Goal: Task Accomplishment & Management: Use online tool/utility

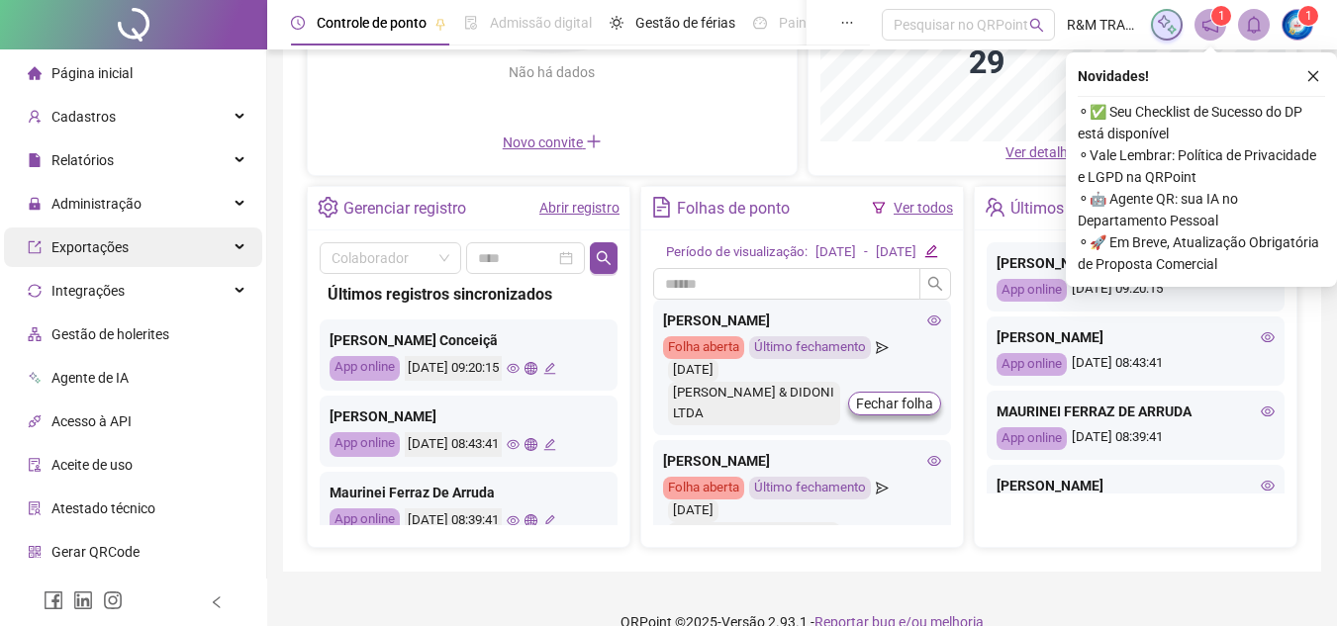
scroll to position [297, 0]
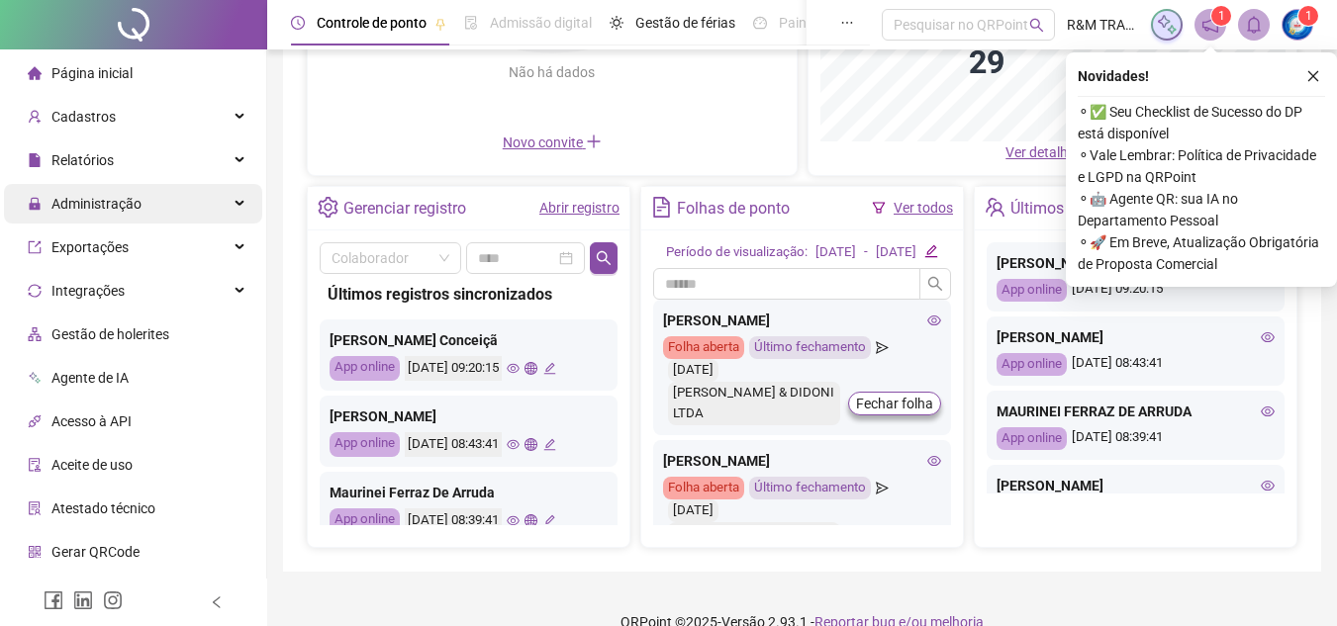
click at [134, 196] on span "Administração" at bounding box center [96, 204] width 90 height 16
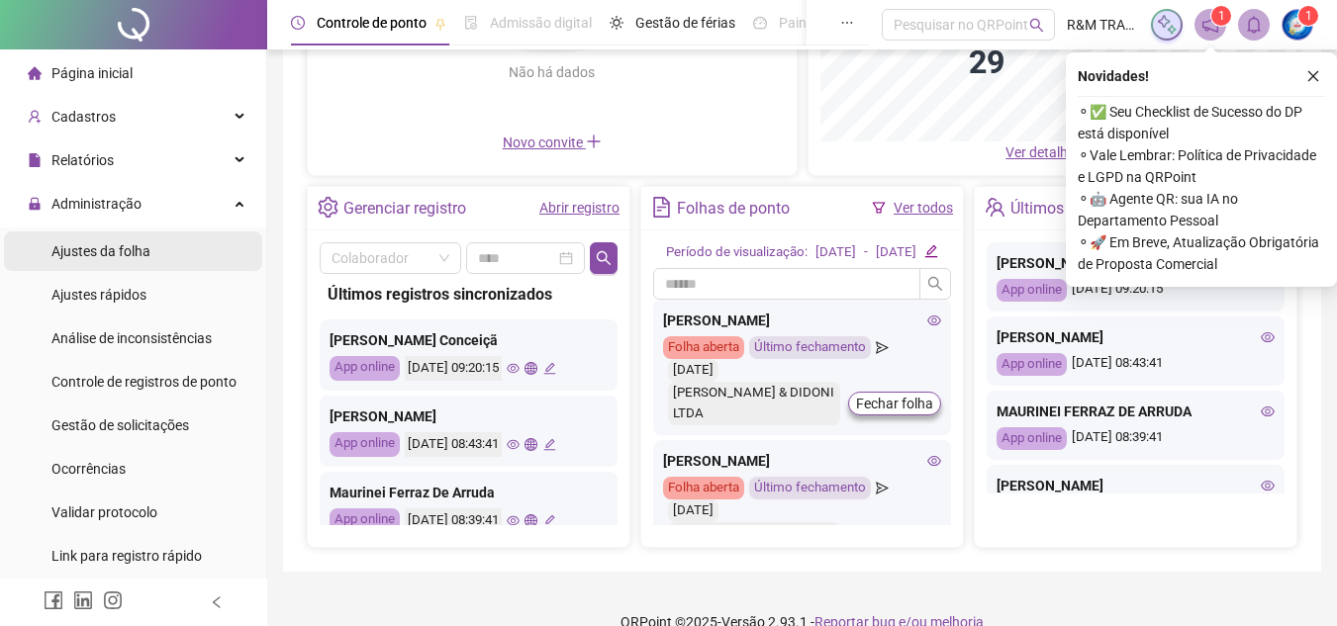
click at [199, 259] on li "Ajustes da folha" at bounding box center [133, 252] width 258 height 40
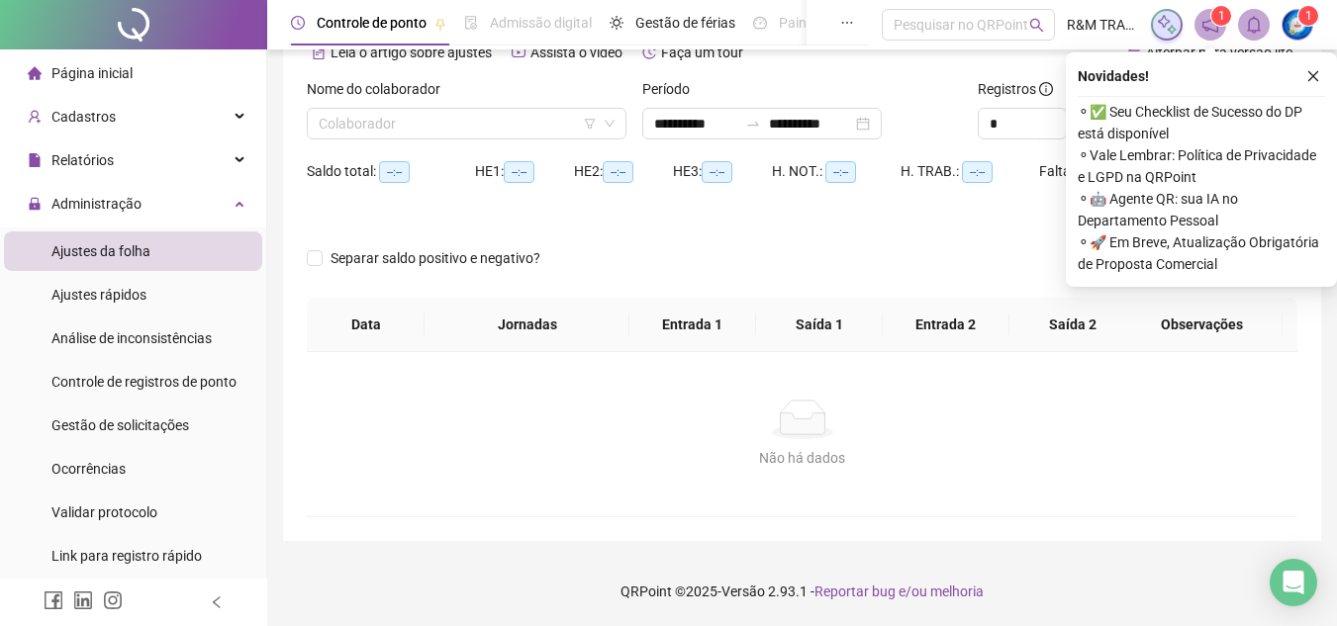
scroll to position [104, 0]
type input "**********"
click at [498, 129] on input "search" at bounding box center [458, 124] width 278 height 30
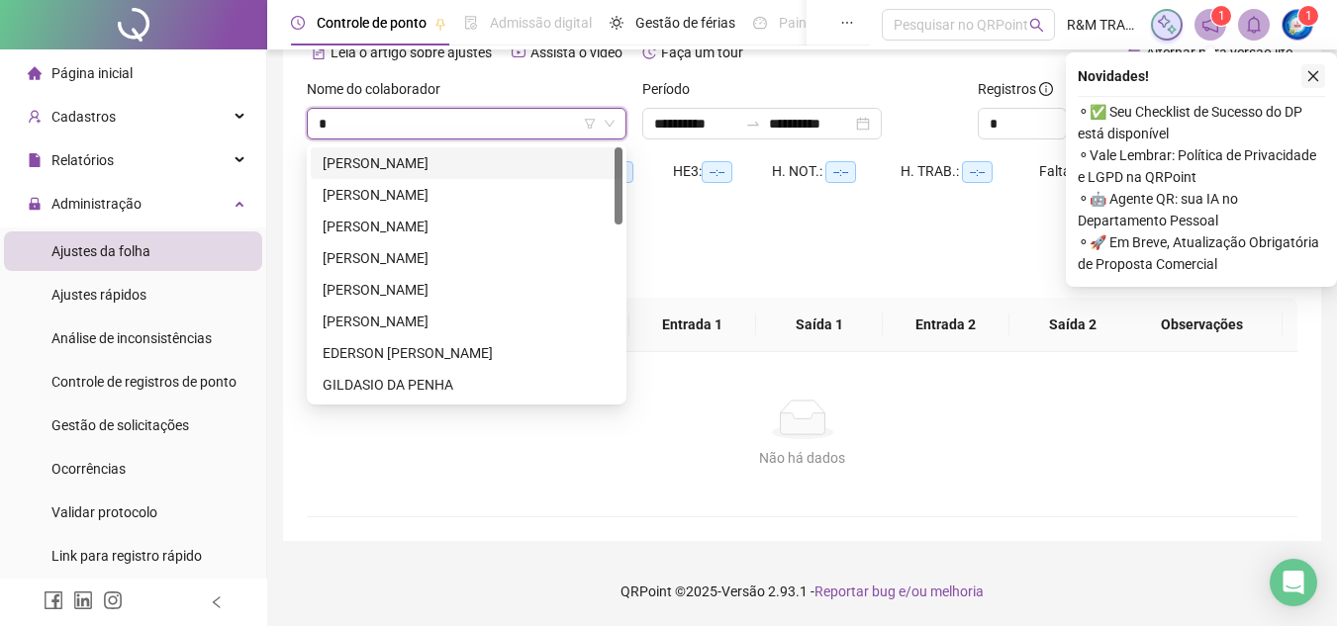
type input "*"
click at [1316, 75] on icon "close" at bounding box center [1313, 76] width 14 height 14
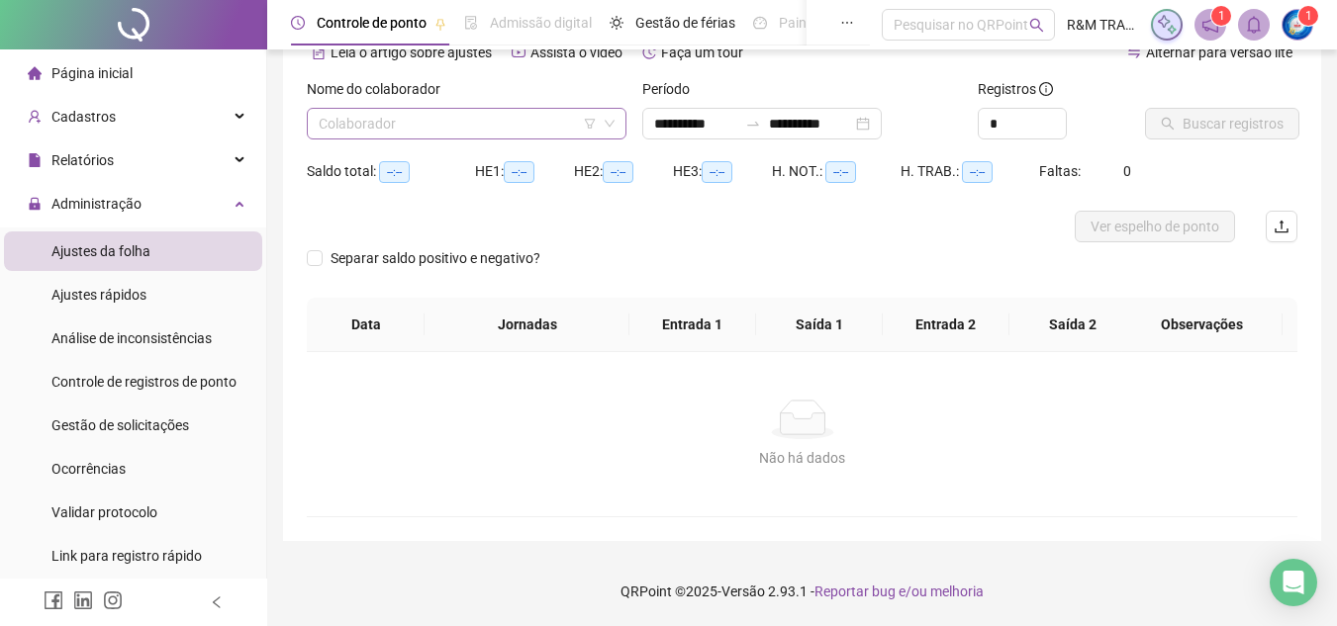
click at [397, 118] on input "search" at bounding box center [458, 124] width 278 height 30
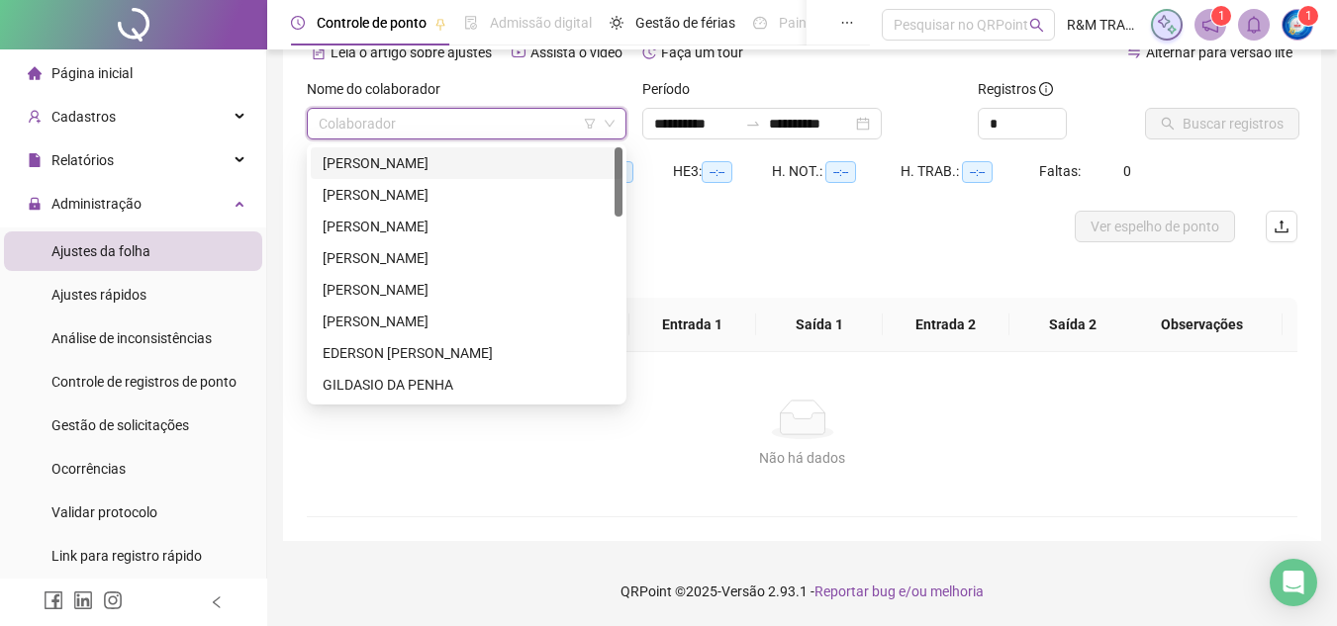
type input "*"
click at [346, 328] on div "[PERSON_NAME]" at bounding box center [467, 322] width 288 height 22
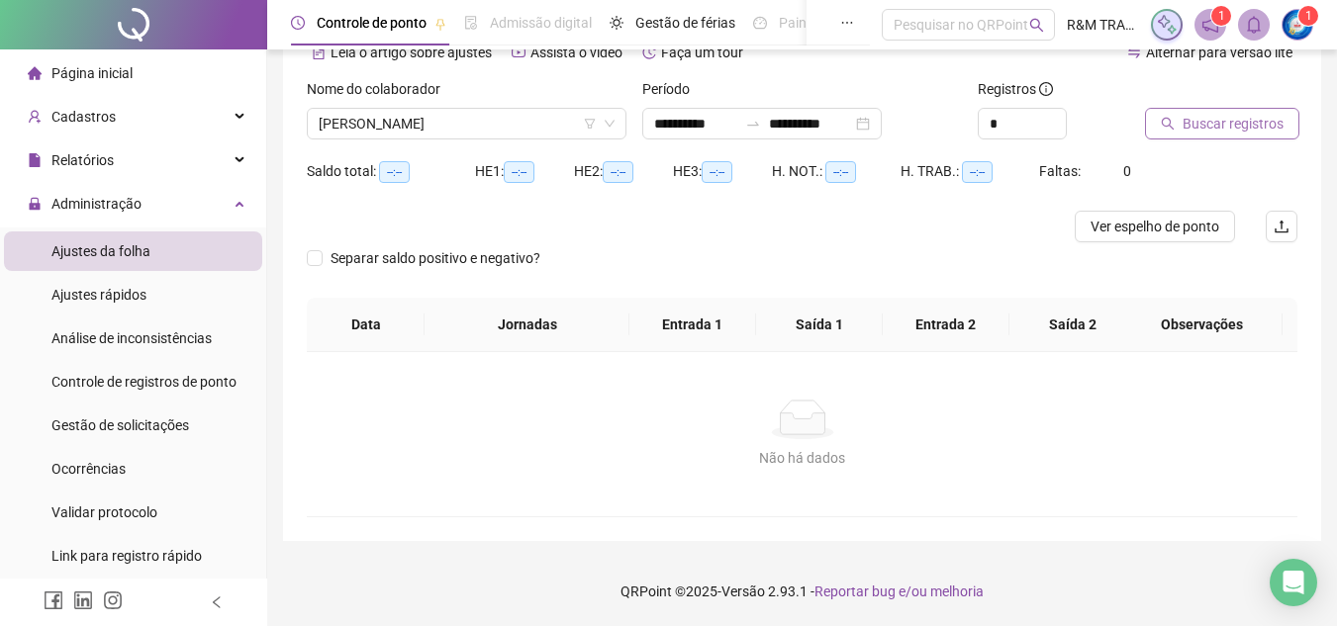
click at [1187, 126] on span "Buscar registros" at bounding box center [1232, 124] width 101 height 22
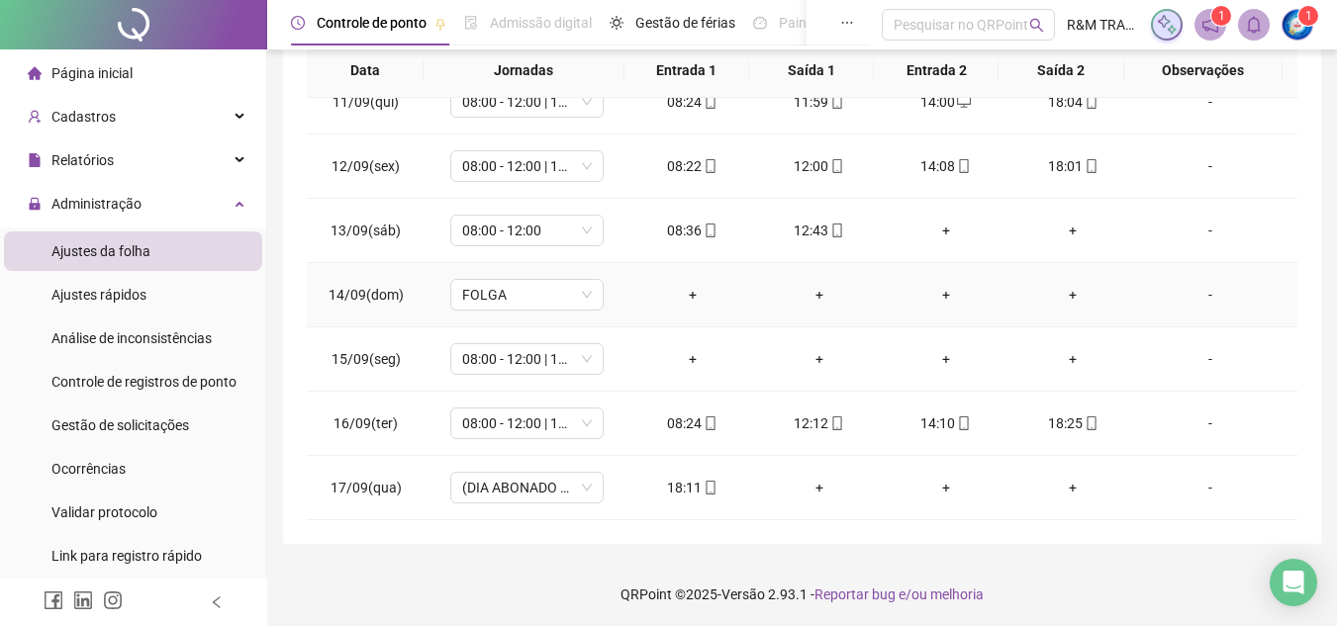
scroll to position [361, 0]
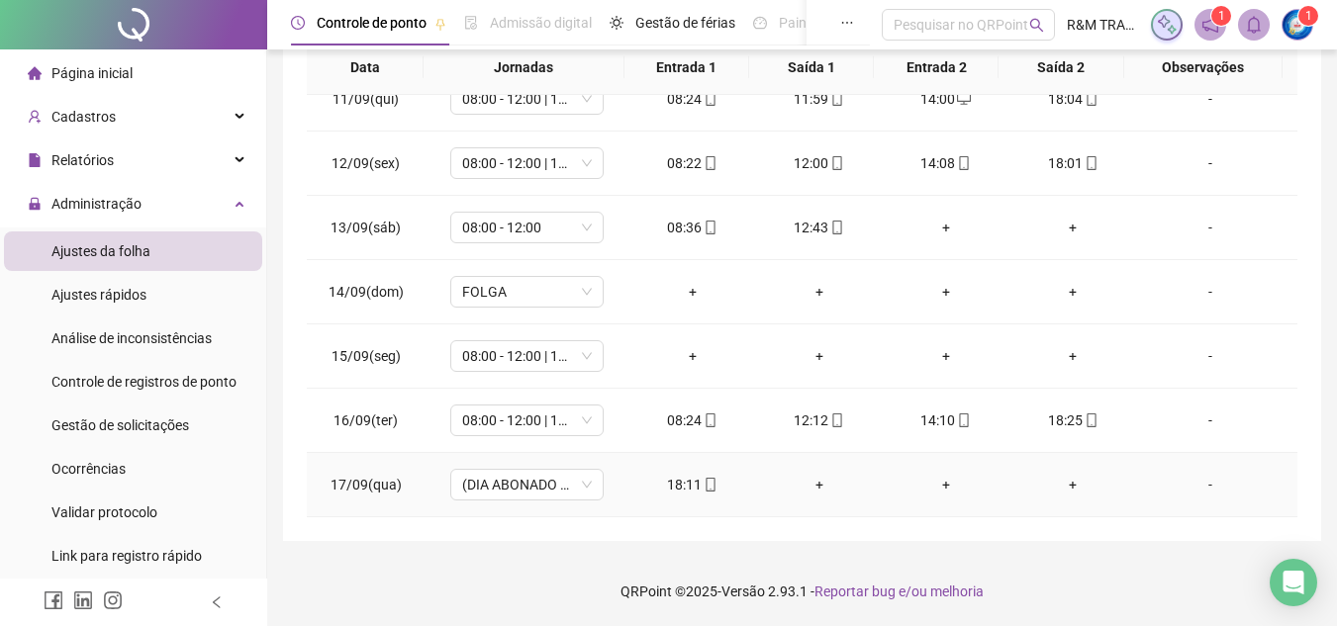
click at [815, 483] on div "+" at bounding box center [819, 485] width 95 height 22
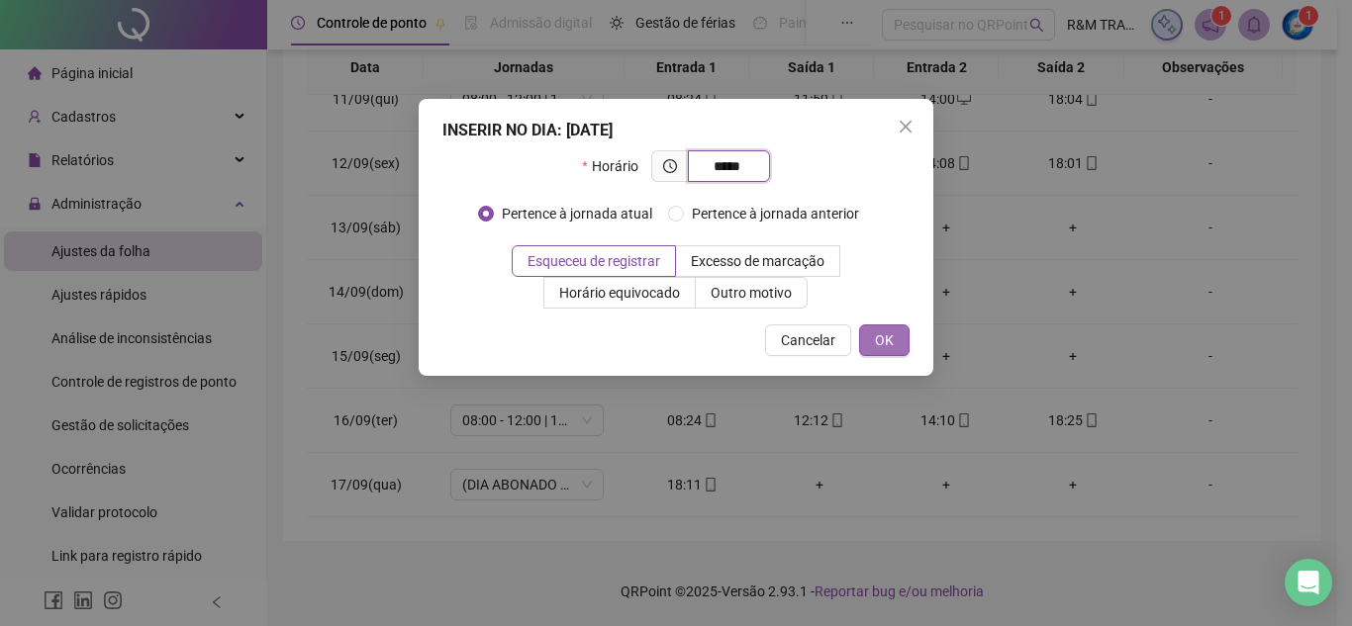
type input "*****"
click at [901, 349] on button "OK" at bounding box center [884, 341] width 50 height 32
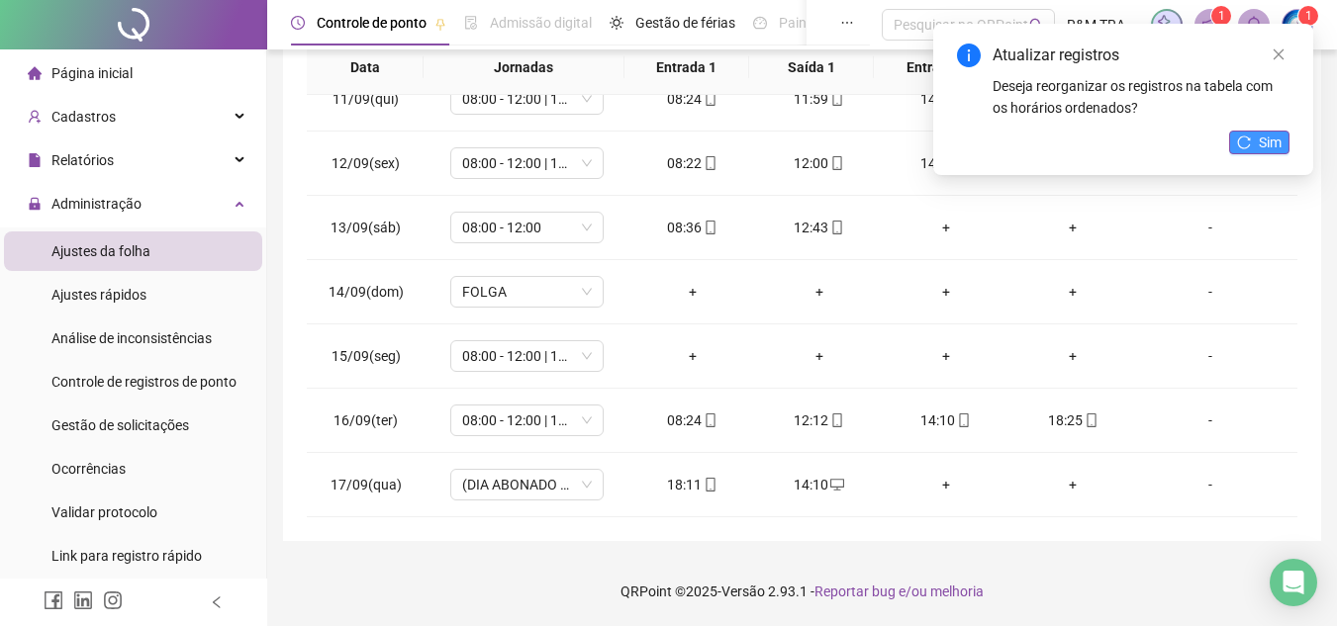
click at [1240, 150] on button "Sim" at bounding box center [1259, 143] width 60 height 24
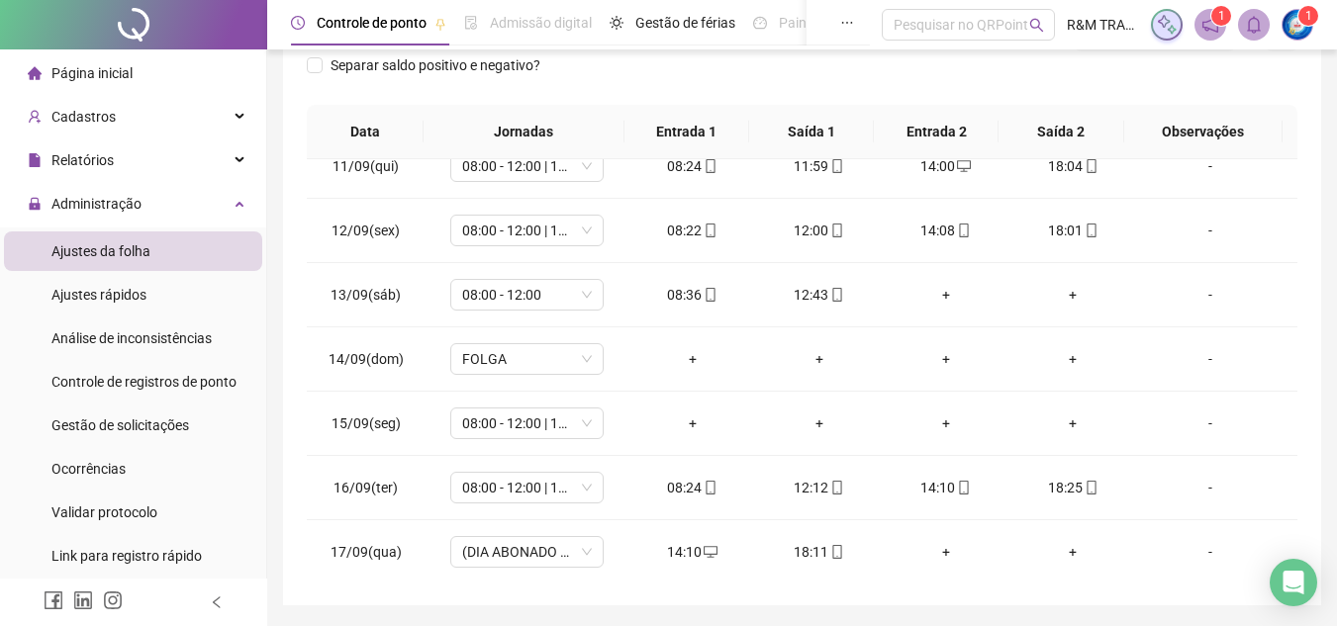
scroll to position [671, 0]
